Goal: Task Accomplishment & Management: Use online tool/utility

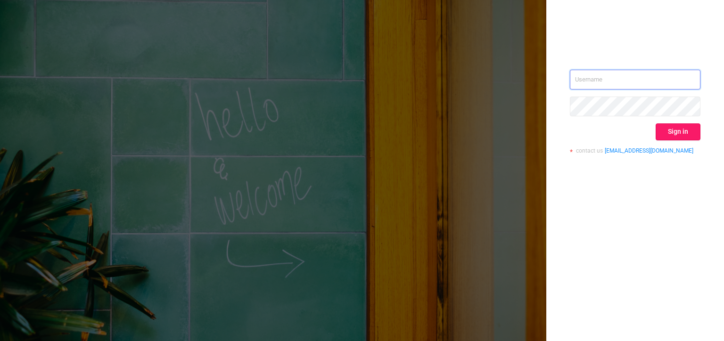
type input "[PERSON_NAME][EMAIL_ADDRESS][DOMAIN_NAME]"
click at [687, 133] on button "Sign in" at bounding box center [677, 131] width 45 height 17
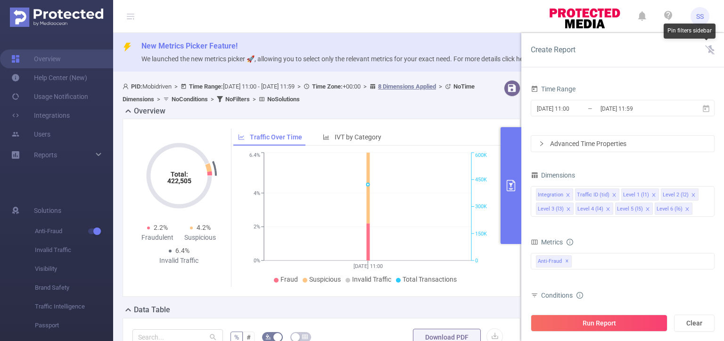
click at [710, 49] on icon at bounding box center [709, 49] width 9 height 9
click at [561, 106] on input "[DATE] 11:00" at bounding box center [574, 108] width 76 height 13
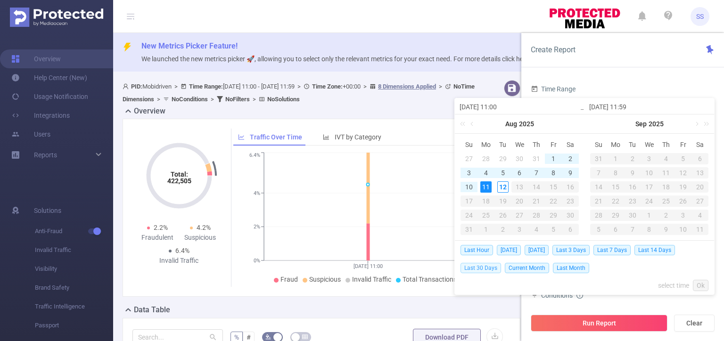
click at [483, 266] on span "Last 30 Days" at bounding box center [480, 268] width 41 height 10
type input "[DATE] 00:00"
type input "[DATE] 23:59"
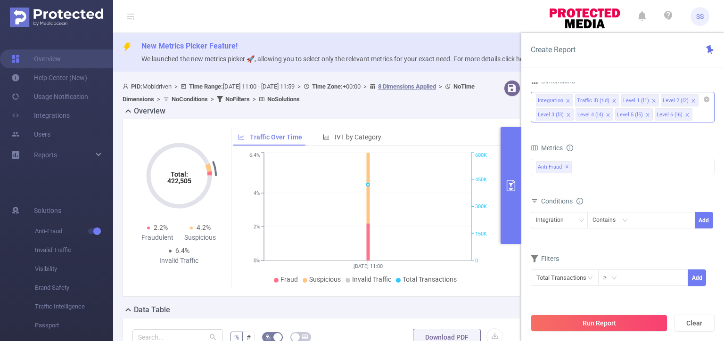
click at [567, 99] on icon "icon: close" at bounding box center [567, 100] width 5 height 5
click at [614, 100] on icon "icon: close" at bounding box center [614, 100] width 5 height 5
click at [612, 112] on icon "icon: close" at bounding box center [613, 113] width 3 height 3
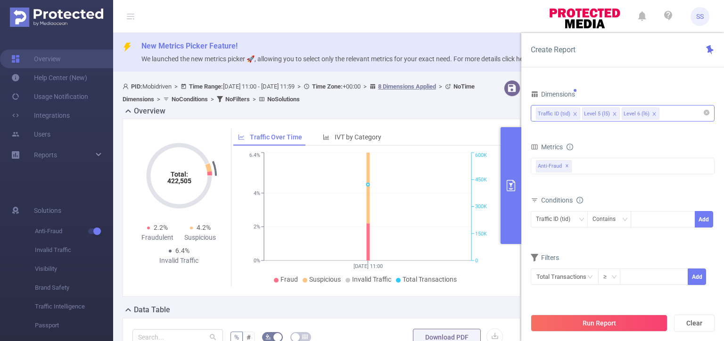
click at [609, 113] on li "Level 5 (l5)" at bounding box center [601, 113] width 38 height 12
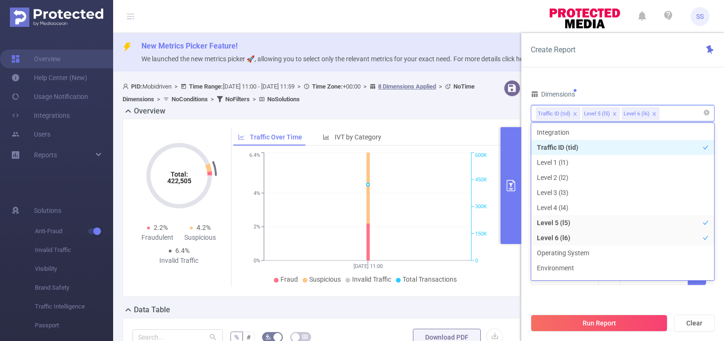
click at [612, 113] on icon "icon: close" at bounding box center [614, 114] width 5 height 5
click at [619, 98] on div "Dimensions" at bounding box center [622, 96] width 184 height 16
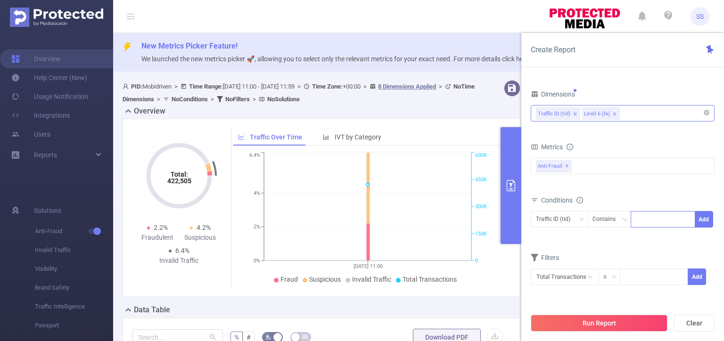
click at [653, 224] on div at bounding box center [663, 220] width 54 height 16
type input "mobi"
click at [674, 203] on div "Conditions" at bounding box center [622, 202] width 184 height 16
click at [709, 220] on button "Add" at bounding box center [703, 219] width 18 height 16
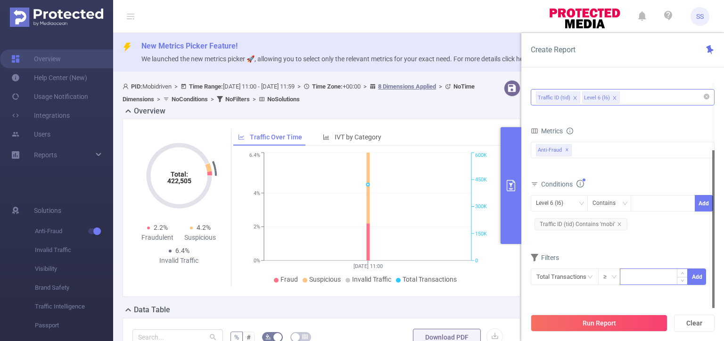
click at [648, 273] on input at bounding box center [653, 276] width 67 height 14
type input "50"
click at [698, 278] on button "Add" at bounding box center [696, 277] width 18 height 16
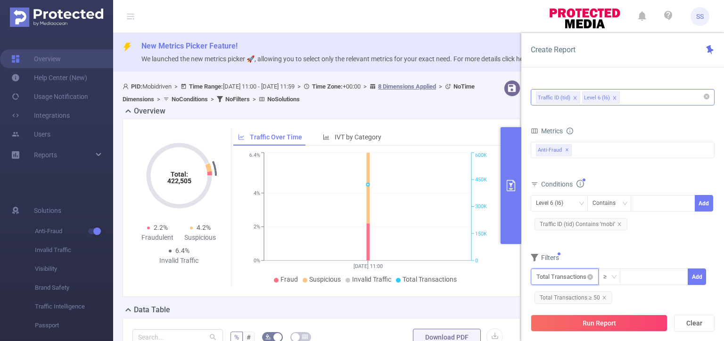
click at [562, 278] on input "text" at bounding box center [564, 277] width 68 height 16
click at [552, 204] on li "Anti-Fraud" at bounding box center [564, 205] width 68 height 15
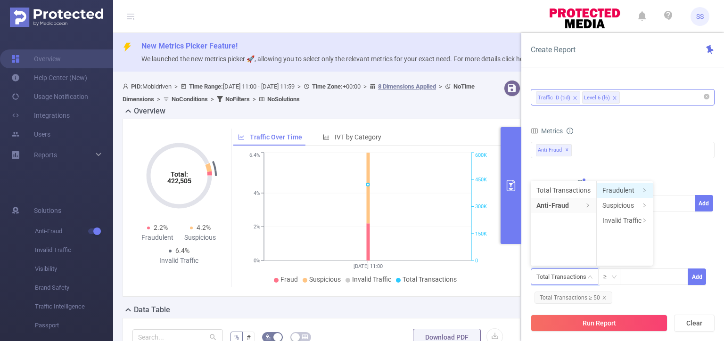
click at [619, 185] on li "Fraudulent" at bounding box center [624, 190] width 56 height 15
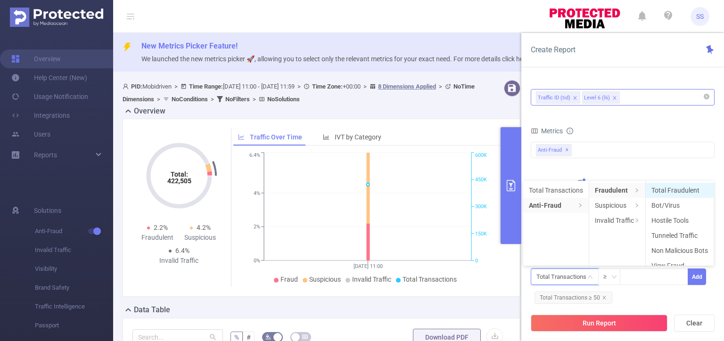
click at [685, 188] on li "Total Fraudulent" at bounding box center [679, 190] width 68 height 15
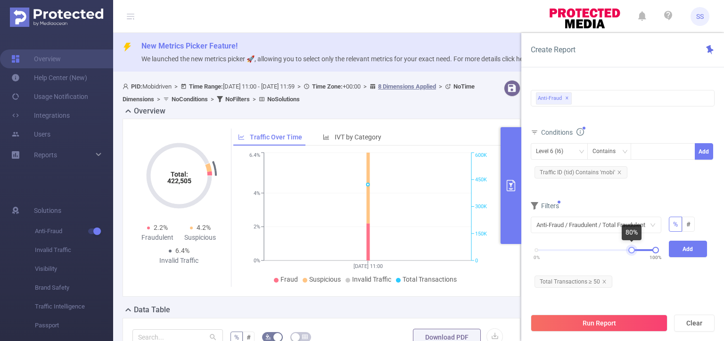
drag, startPoint x: 537, startPoint y: 250, endPoint x: 631, endPoint y: 248, distance: 94.7
click at [631, 248] on div at bounding box center [631, 250] width 7 height 7
click at [692, 249] on button "Add" at bounding box center [687, 249] width 39 height 16
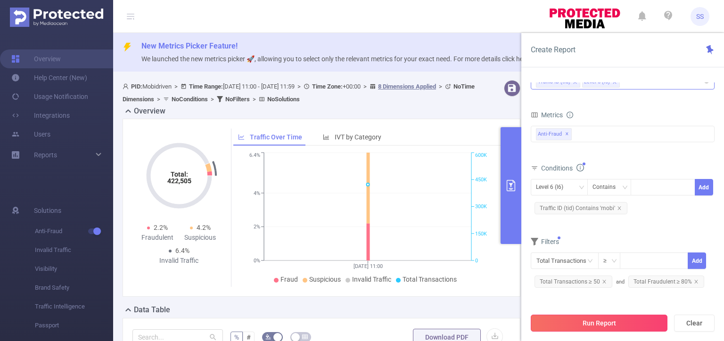
click at [629, 318] on button "Run Report" at bounding box center [598, 323] width 137 height 17
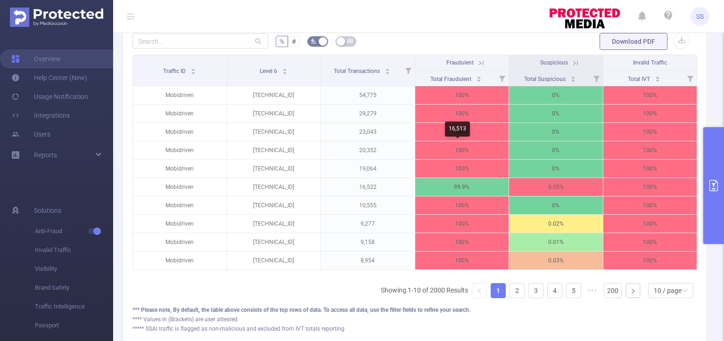
scroll to position [188, 0]
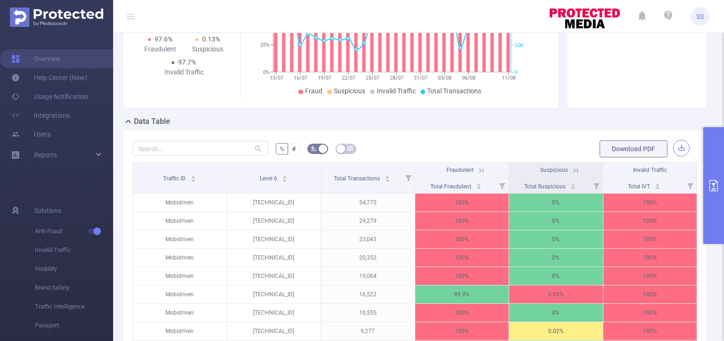
click at [677, 147] on button "button" at bounding box center [681, 148] width 16 height 16
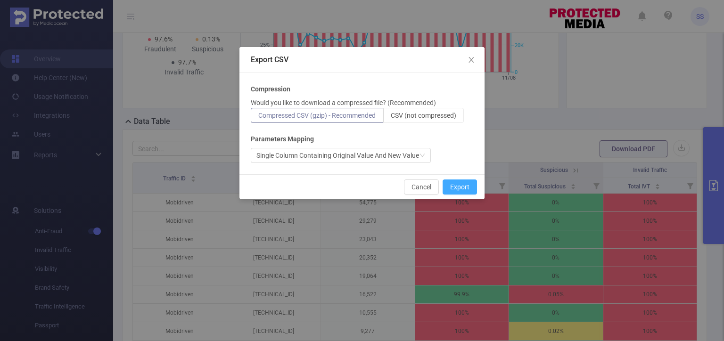
click at [464, 185] on button "Export" at bounding box center [459, 186] width 34 height 15
